Goal: Information Seeking & Learning: Learn about a topic

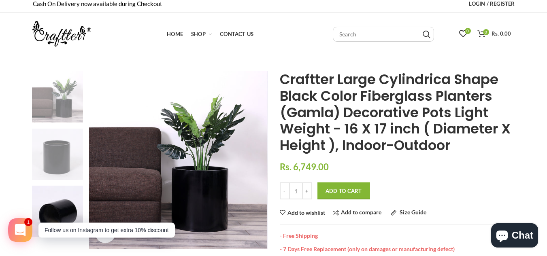
click at [60, 156] on img at bounding box center [57, 154] width 51 height 51
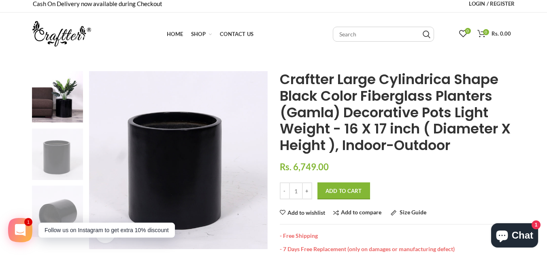
click at [55, 204] on img at bounding box center [57, 211] width 51 height 51
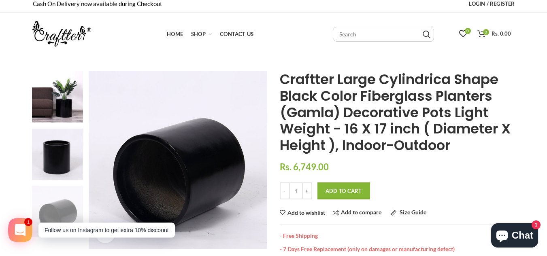
click at [55, 204] on img at bounding box center [57, 211] width 51 height 51
click at [57, 146] on img at bounding box center [57, 154] width 51 height 51
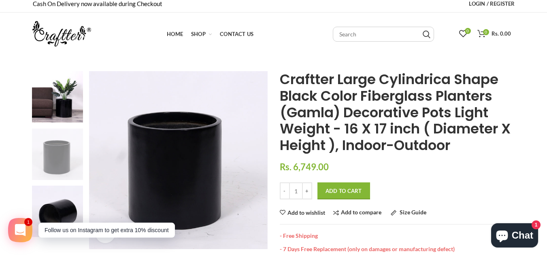
click at [57, 146] on img at bounding box center [57, 154] width 51 height 51
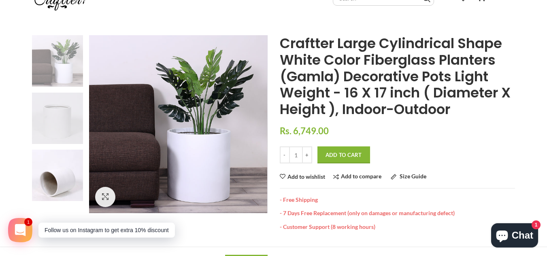
click at [51, 121] on img at bounding box center [57, 118] width 51 height 51
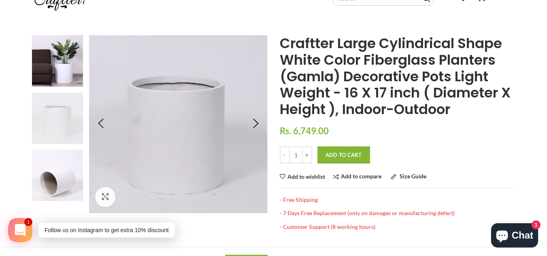
drag, startPoint x: 53, startPoint y: 119, endPoint x: 220, endPoint y: 128, distance: 166.9
click at [233, 132] on img at bounding box center [405, 93] width 1011 height 1011
click at [215, 126] on img at bounding box center [5, 114] width 1011 height 1011
click at [214, 126] on img at bounding box center [7, 114] width 1011 height 1011
click at [126, 198] on span "Click to enlarge" at bounding box center [138, 196] width 47 height 7
